Goal: Information Seeking & Learning: Learn about a topic

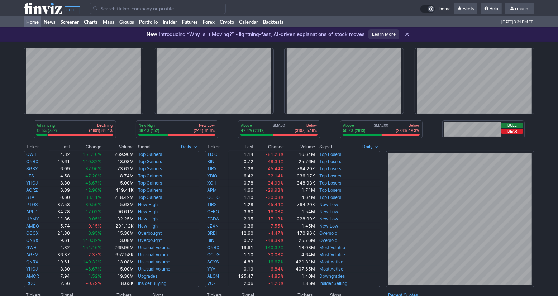
click at [152, 28] on div "New: Introducing “Why Is It Moving?” - lightning-fast, AI-driven explanations o…" at bounding box center [255, 34] width 218 height 16
click at [158, 22] on link "Portfolio" at bounding box center [148, 21] width 24 height 11
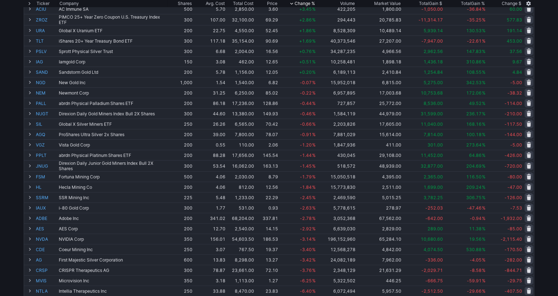
scroll to position [184, 0]
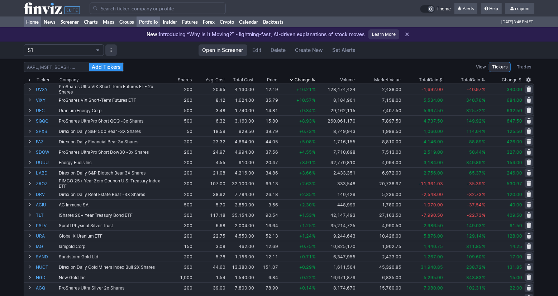
click at [38, 24] on link "Home" at bounding box center [33, 21] width 18 height 11
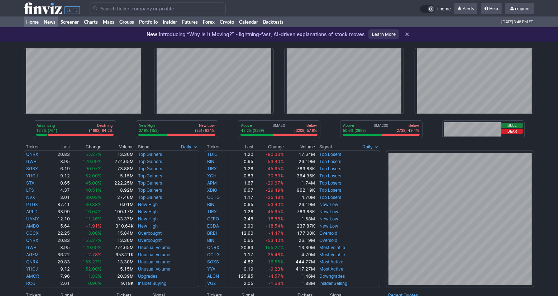
click at [56, 24] on link "News" at bounding box center [49, 21] width 17 height 11
click at [73, 23] on link "Screener" at bounding box center [69, 21] width 23 height 11
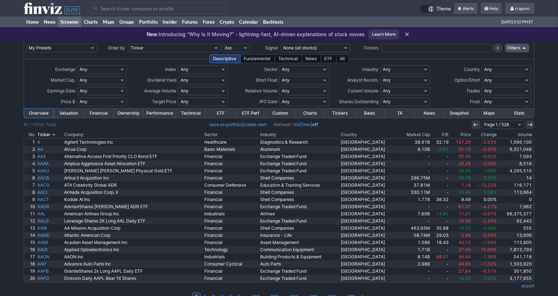
click at [518, 134] on th "Volume" at bounding box center [515, 134] width 37 height 7
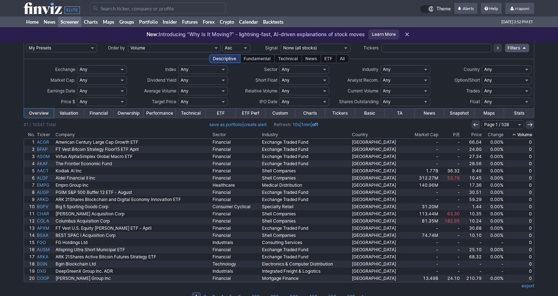
click at [518, 134] on th "Volume" at bounding box center [519, 134] width 30 height 7
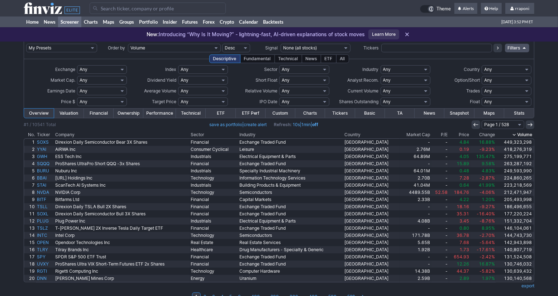
click at [315, 70] on select "Any Basic Materials Communication Services Consumer Cyclical Consumer Defensive…" at bounding box center [304, 69] width 50 height 9
select select "healthcare"
click at [279, 65] on select "Any Basic Materials Communication Services Consumer Cyclical Consumer Defensive…" at bounding box center [304, 69] width 50 height 9
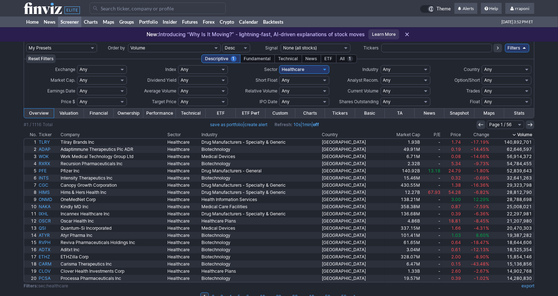
click at [477, 136] on th "Change" at bounding box center [476, 134] width 28 height 7
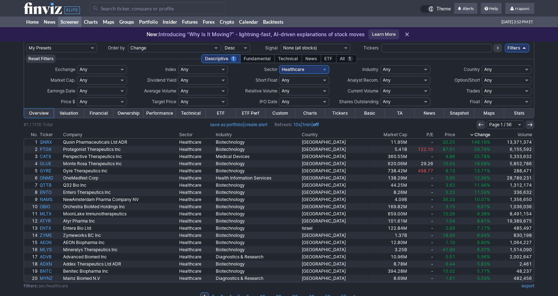
click at [476, 135] on th "Change" at bounding box center [473, 134] width 35 height 7
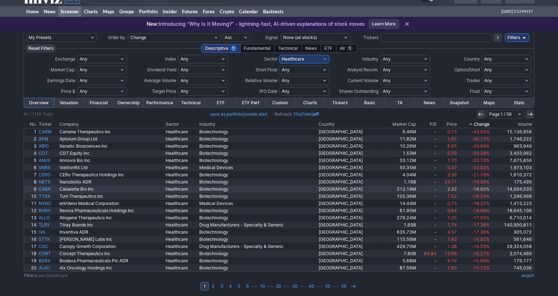
scroll to position [13, 0]
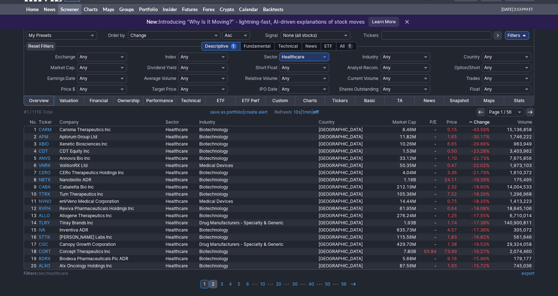
click at [211, 284] on link "2" at bounding box center [213, 284] width 9 height 9
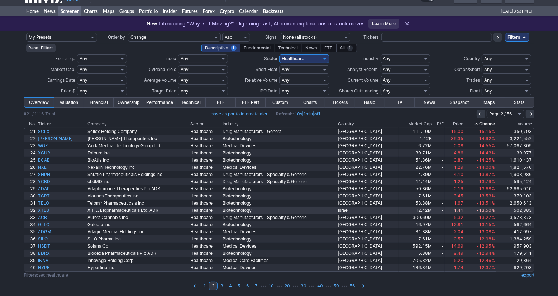
scroll to position [13, 0]
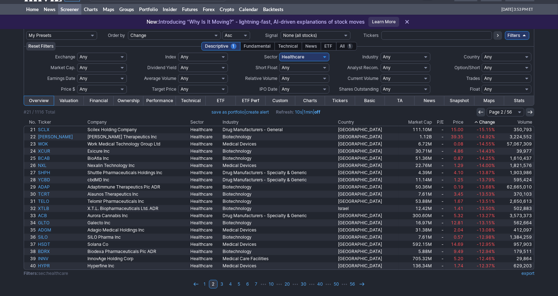
click at [467, 288] on td "1 2 3 4 5 6 7 ⋯ 10 ⋯ 20 ⋯ 30 ⋯ 40 ⋯ 50 ⋯ 56" at bounding box center [279, 284] width 510 height 10
click at [221, 286] on link "3" at bounding box center [221, 284] width 9 height 9
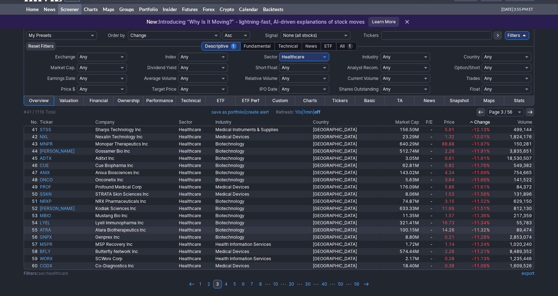
scroll to position [13, 0]
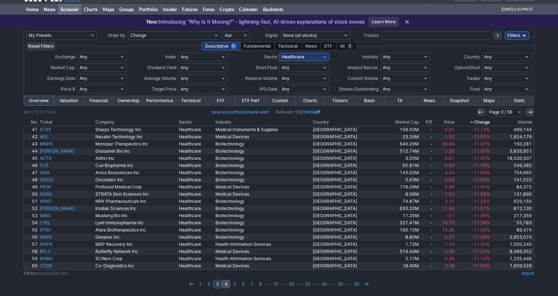
click at [228, 284] on link "4" at bounding box center [226, 284] width 9 height 9
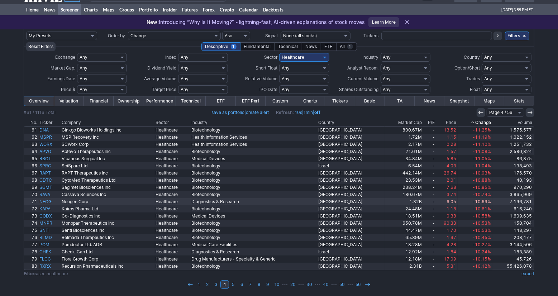
scroll to position [13, 0]
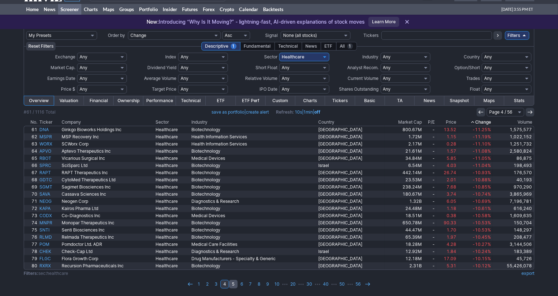
click at [232, 285] on link "5" at bounding box center [233, 284] width 9 height 9
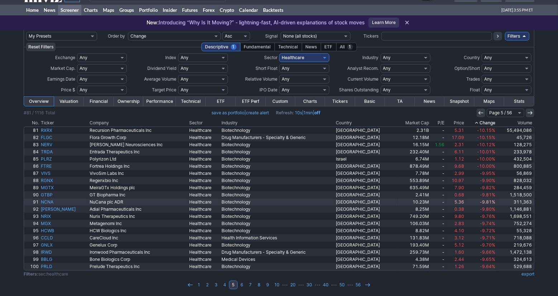
scroll to position [13, 0]
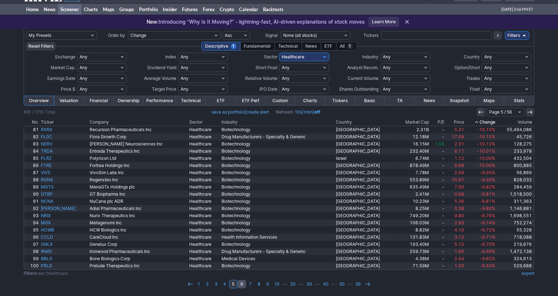
click at [242, 283] on link "6" at bounding box center [241, 284] width 9 height 9
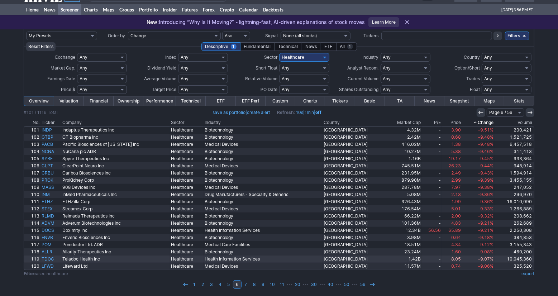
scroll to position [13, 0]
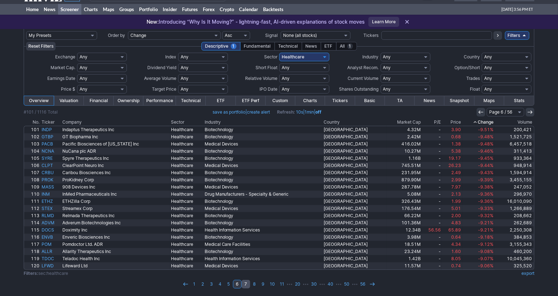
click at [245, 284] on link "7" at bounding box center [245, 284] width 9 height 9
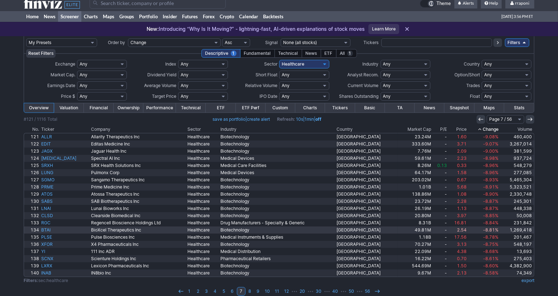
scroll to position [13, 0]
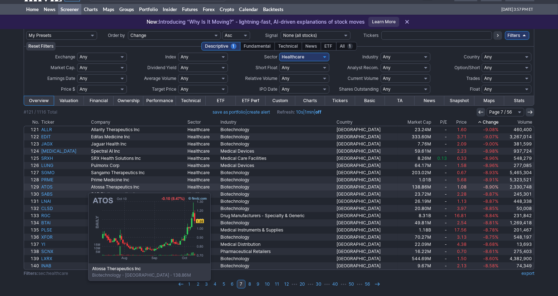
click at [52, 189] on link "ATOS" at bounding box center [65, 186] width 50 height 7
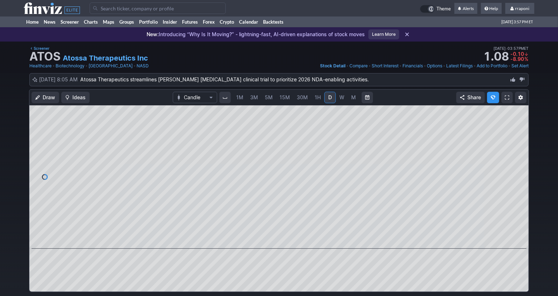
click at [354, 97] on span "M" at bounding box center [353, 97] width 5 height 6
click at [342, 97] on span "W" at bounding box center [341, 97] width 5 height 6
click at [273, 239] on span at bounding box center [272, 239] width 9 height 6
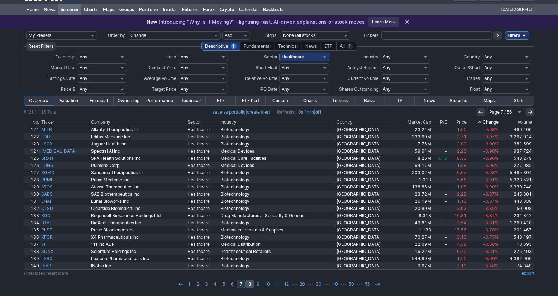
click at [252, 285] on link "8" at bounding box center [249, 284] width 9 height 9
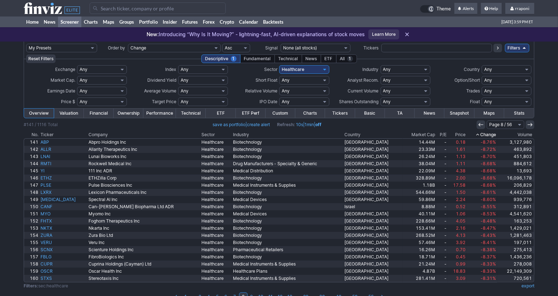
click at [60, 21] on link "Screener" at bounding box center [69, 21] width 23 height 11
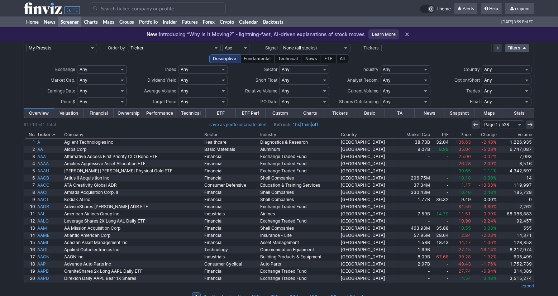
click at [388, 48] on input "text" at bounding box center [436, 48] width 111 height 9
type input "tgt"
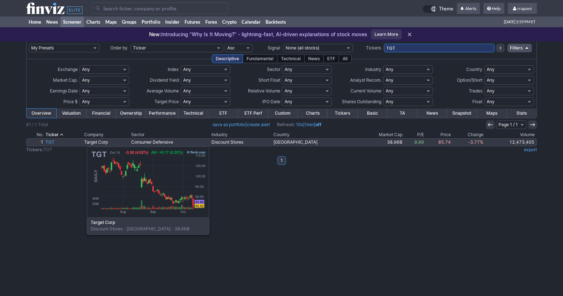
click at [51, 143] on link "TGT" at bounding box center [63, 142] width 39 height 7
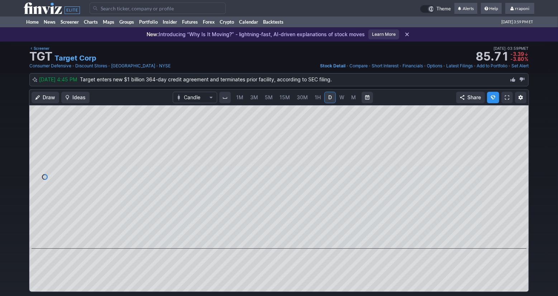
click at [340, 95] on span "W" at bounding box center [341, 97] width 5 height 6
click at [355, 97] on link "M" at bounding box center [353, 97] width 11 height 11
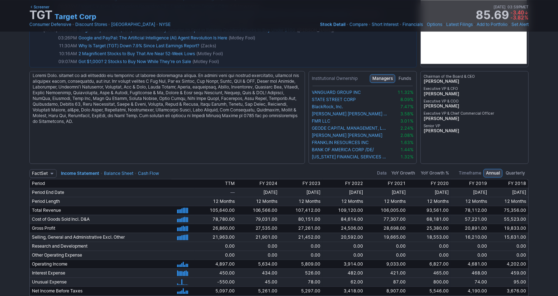
scroll to position [333, 0]
